Goal: Information Seeking & Learning: Learn about a topic

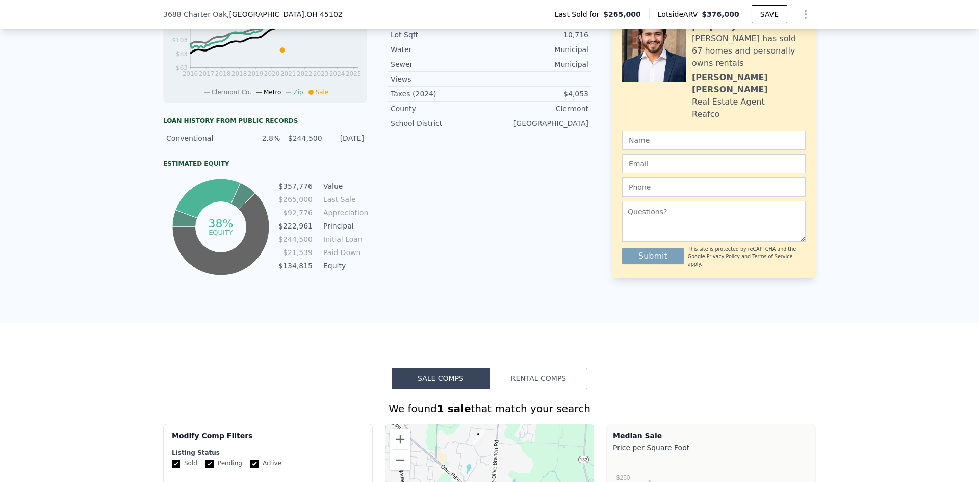
scroll to position [180, 0]
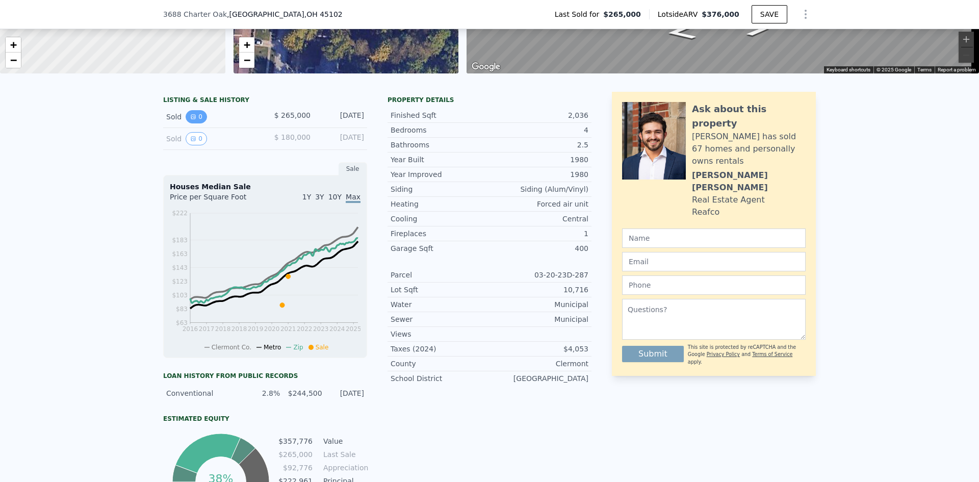
click at [194, 123] on button "0" at bounding box center [196, 116] width 21 height 13
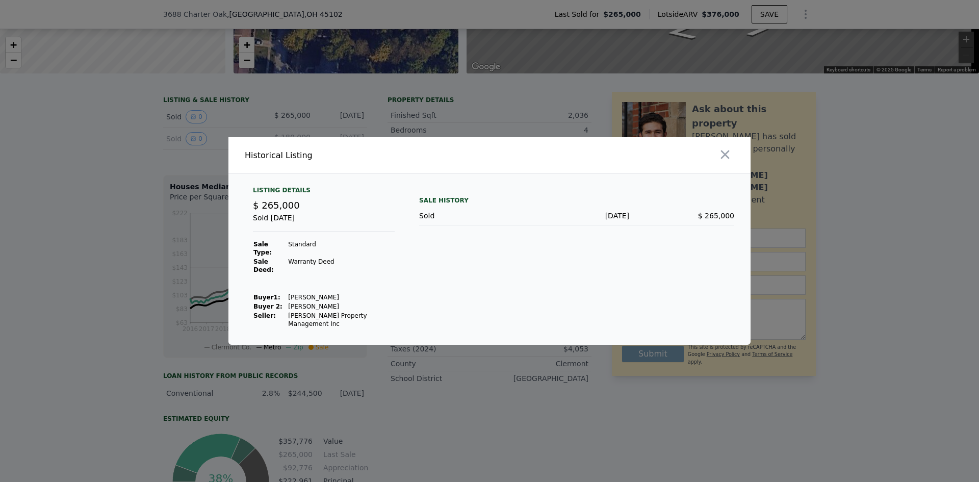
click at [108, 227] on div at bounding box center [489, 241] width 979 height 482
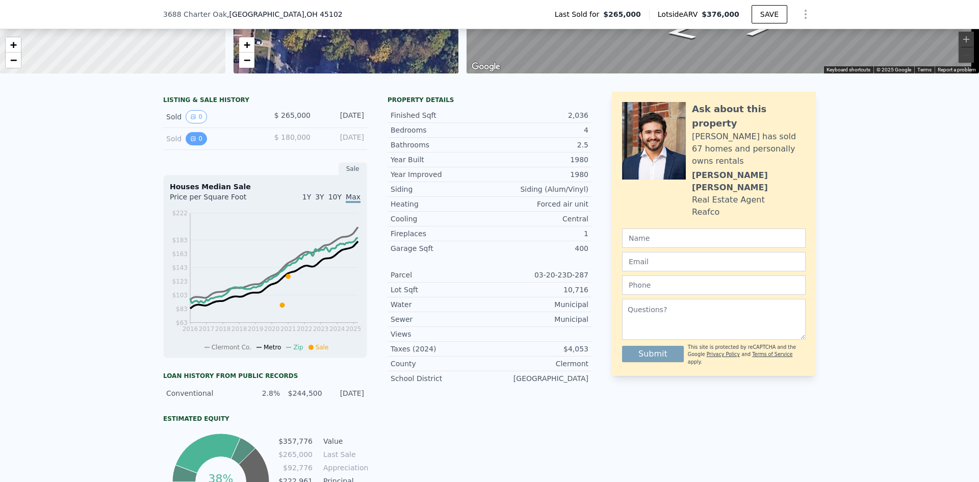
click at [192, 145] on button "0" at bounding box center [196, 138] width 21 height 13
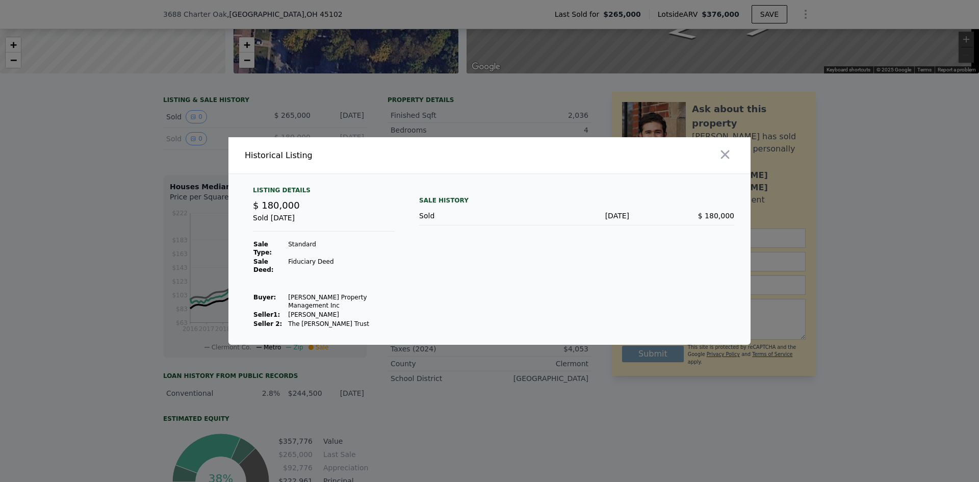
click at [74, 310] on div at bounding box center [489, 241] width 979 height 482
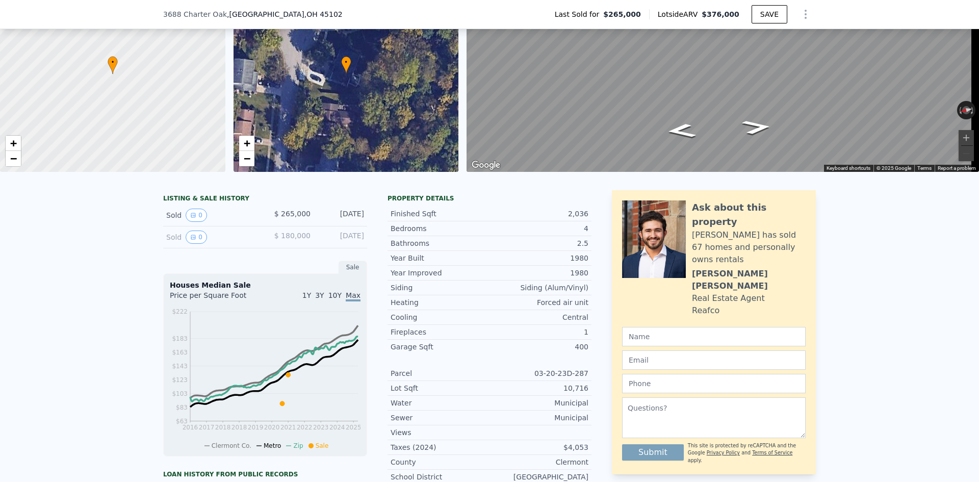
scroll to position [31, 0]
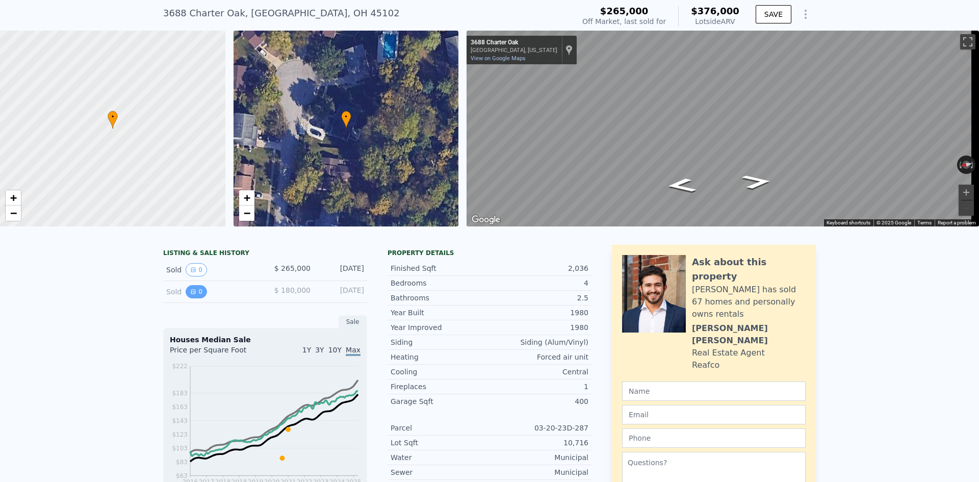
click at [190, 295] on icon "View historical data" at bounding box center [193, 292] width 6 height 6
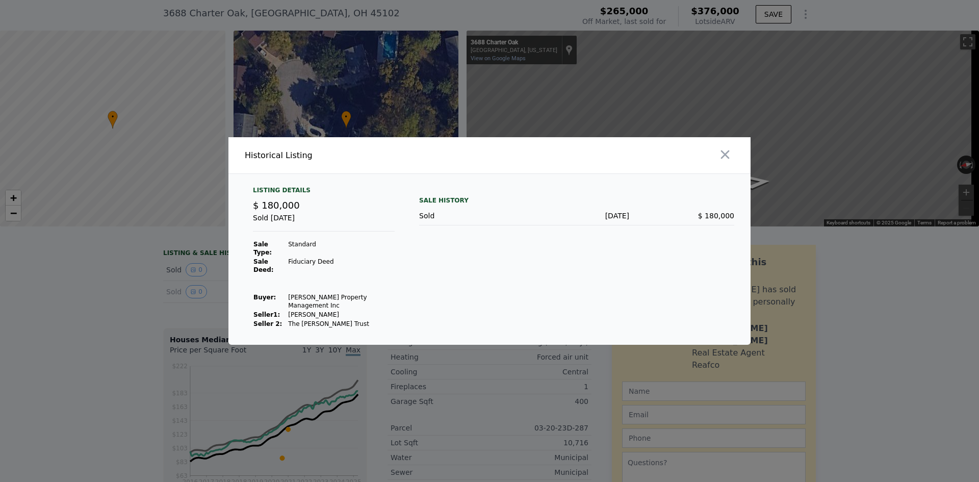
click at [134, 348] on div at bounding box center [489, 241] width 979 height 482
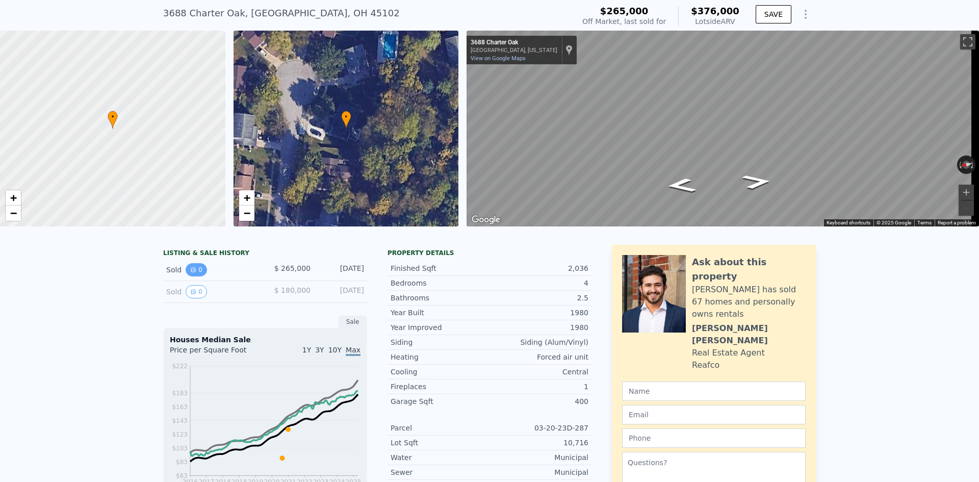
click at [194, 277] on button "0" at bounding box center [196, 269] width 21 height 13
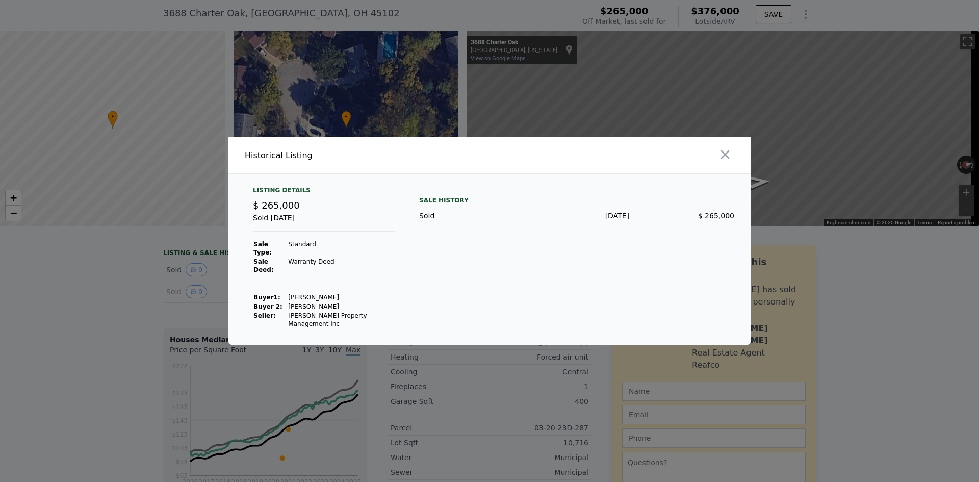
drag, startPoint x: 113, startPoint y: 371, endPoint x: 277, endPoint y: 299, distance: 178.6
click at [116, 371] on div at bounding box center [489, 241] width 979 height 482
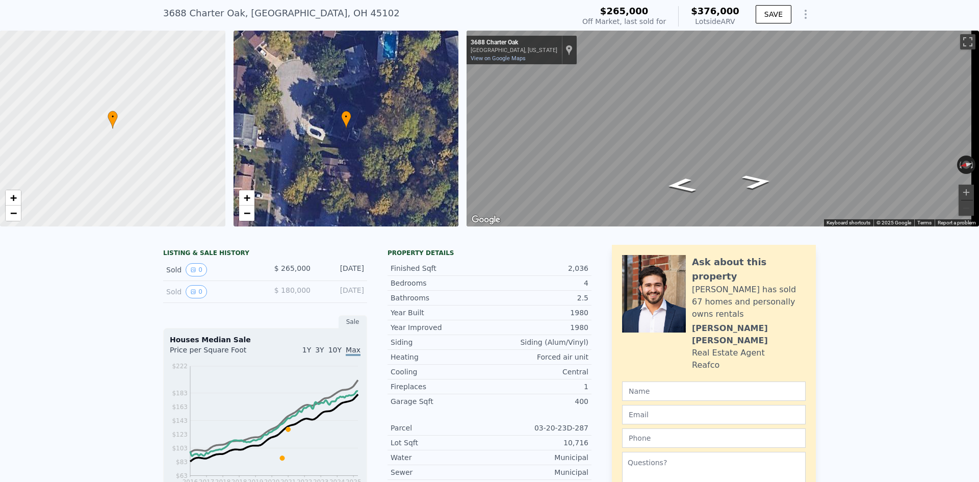
drag, startPoint x: 370, startPoint y: 316, endPoint x: 356, endPoint y: 326, distance: 16.8
click at [368, 318] on div "LISTING & SALE HISTORY Sold 0 $ 265,000 [DATE] Sold 0 $ 180,000 [DATE] Sale Hou…" at bounding box center [377, 465] width 429 height 441
click at [468, 303] on div "Bathrooms" at bounding box center [440, 298] width 99 height 10
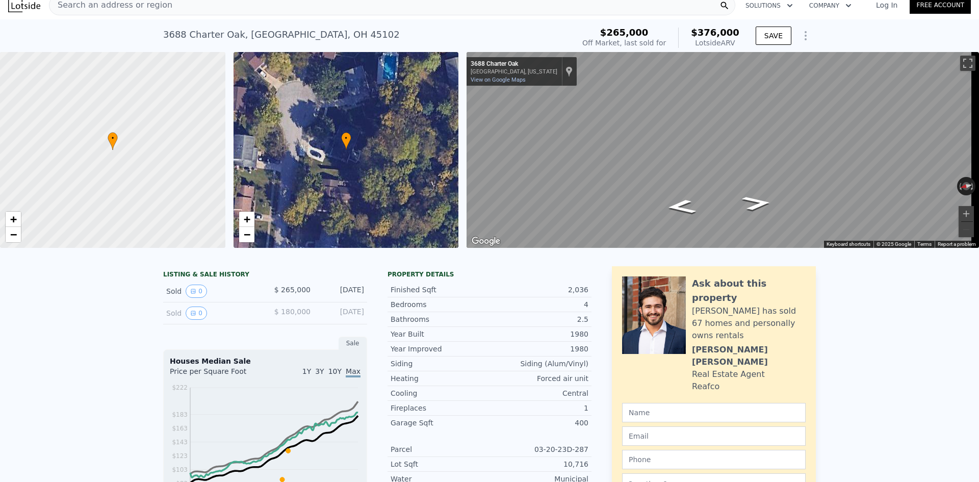
scroll to position [0, 0]
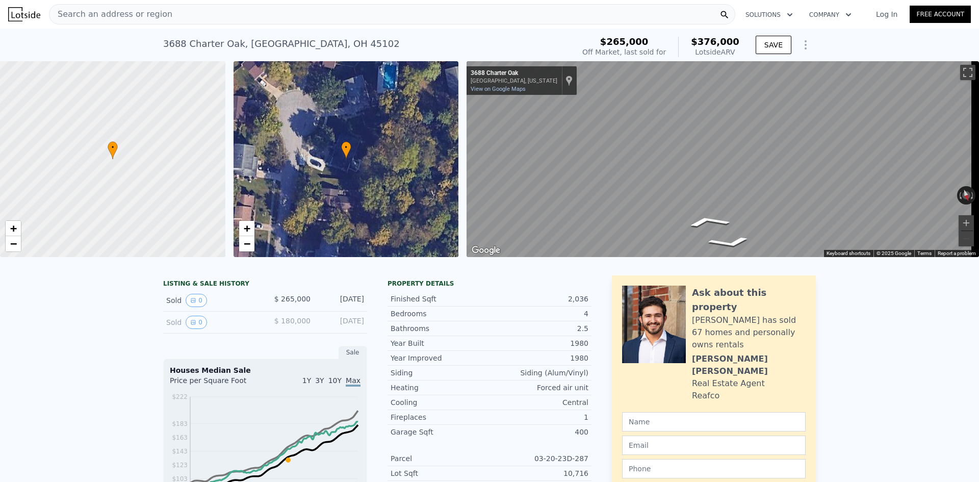
click at [395, 187] on div "• + − • + − ← Move left → Move right ↑ Move up ↓ Move down + Zoom in - Zoom out…" at bounding box center [489, 159] width 979 height 196
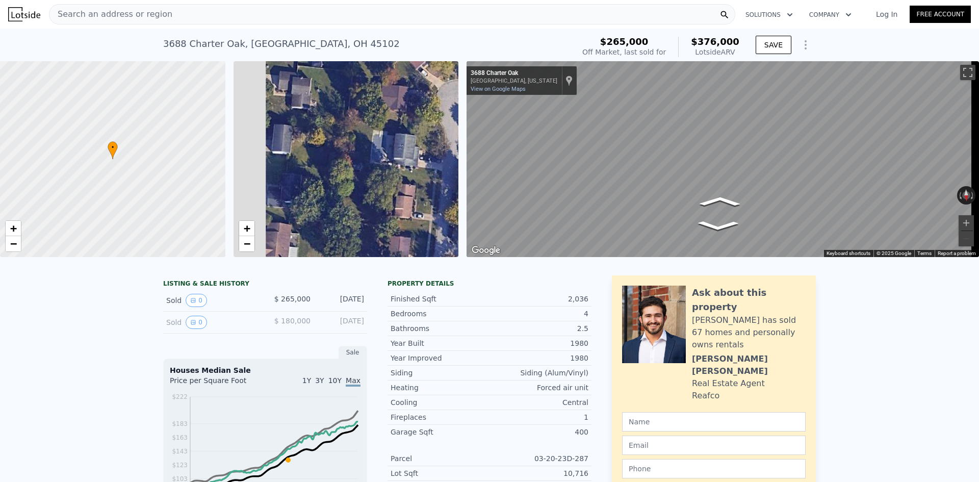
click at [556, 178] on div "• + − • + − ← Move left → Move right ↑ Move up ↓ Move down + Zoom in - Zoom out…" at bounding box center [489, 159] width 979 height 196
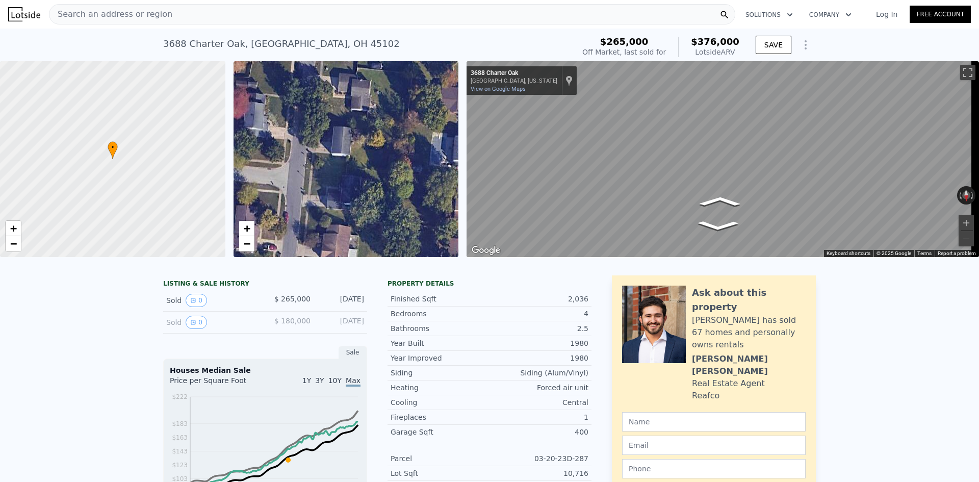
drag, startPoint x: 117, startPoint y: 188, endPoint x: 154, endPoint y: 228, distance: 53.4
click at [143, 192] on div at bounding box center [113, 159] width 270 height 235
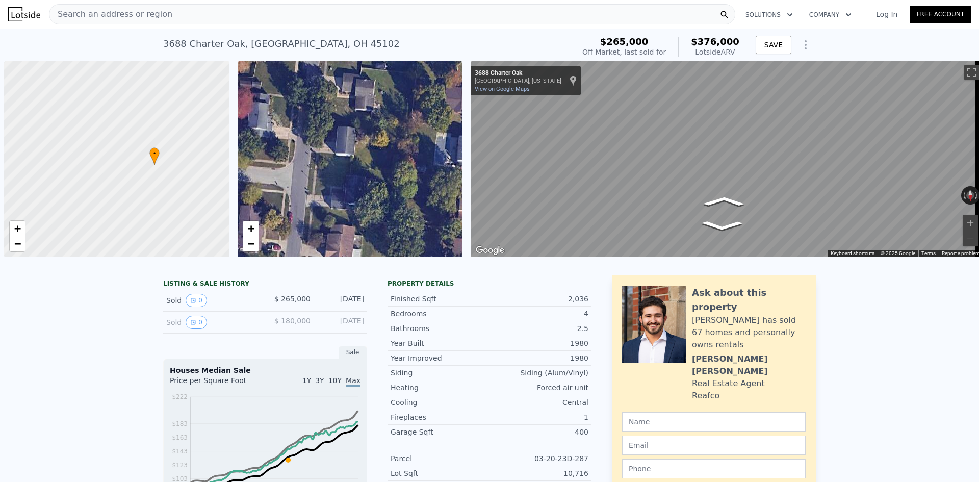
scroll to position [0, 4]
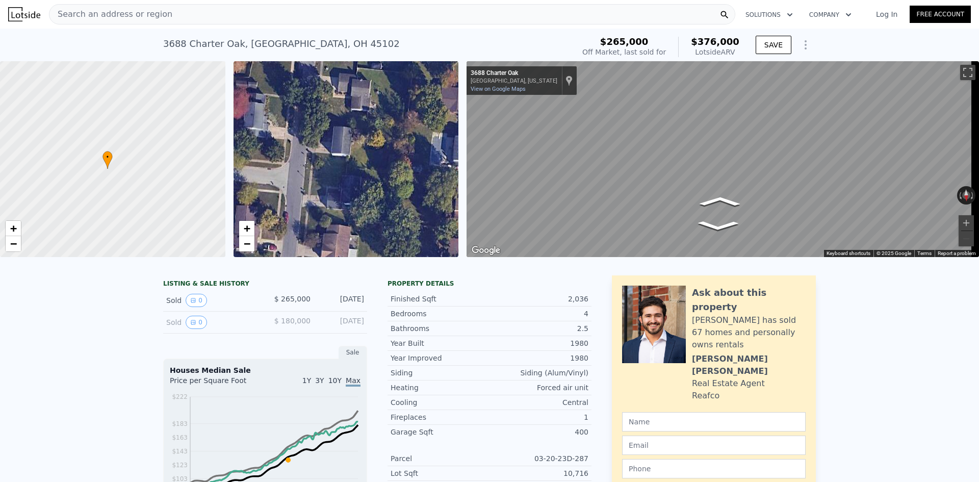
drag, startPoint x: 122, startPoint y: 177, endPoint x: 150, endPoint y: 174, distance: 27.6
click at [119, 178] on div at bounding box center [96, 161] width 270 height 235
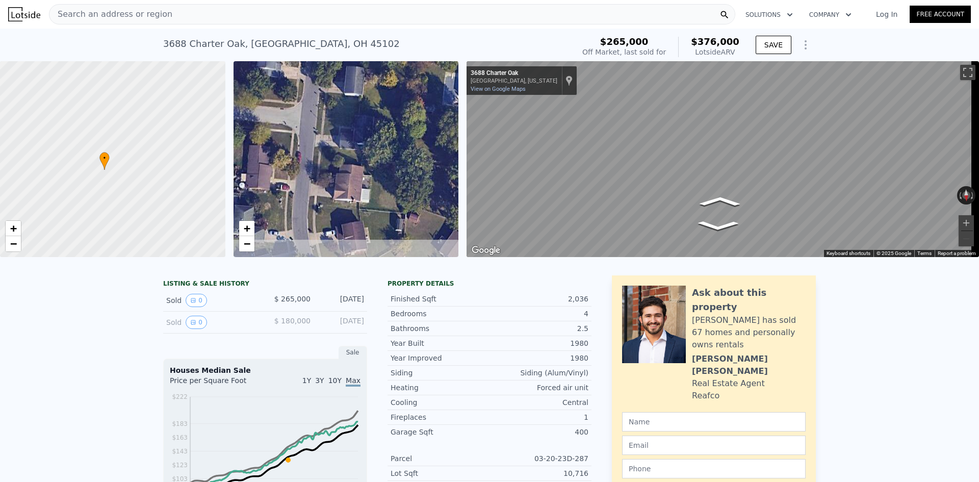
drag, startPoint x: 384, startPoint y: 191, endPoint x: 413, endPoint y: 132, distance: 66.2
click at [413, 132] on div "• + −" at bounding box center [346, 159] width 225 height 196
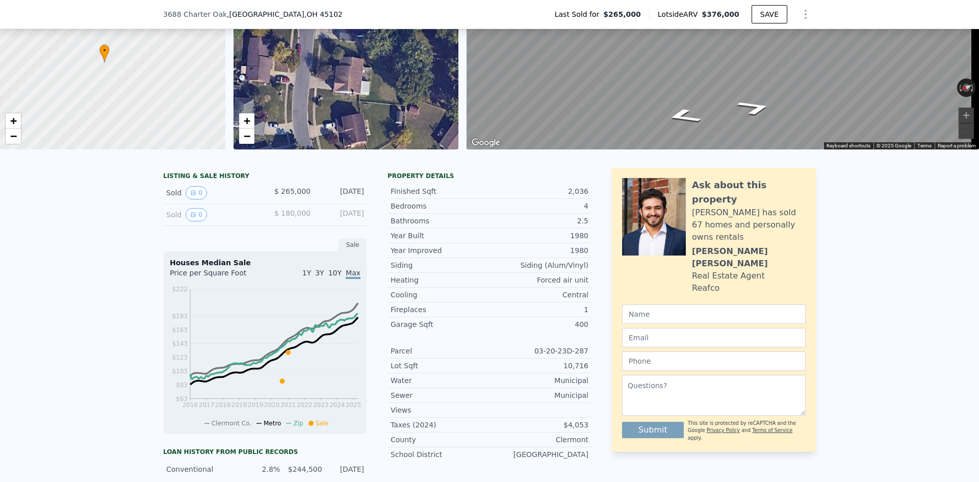
scroll to position [0, 0]
